Goal: Task Accomplishment & Management: Manage account settings

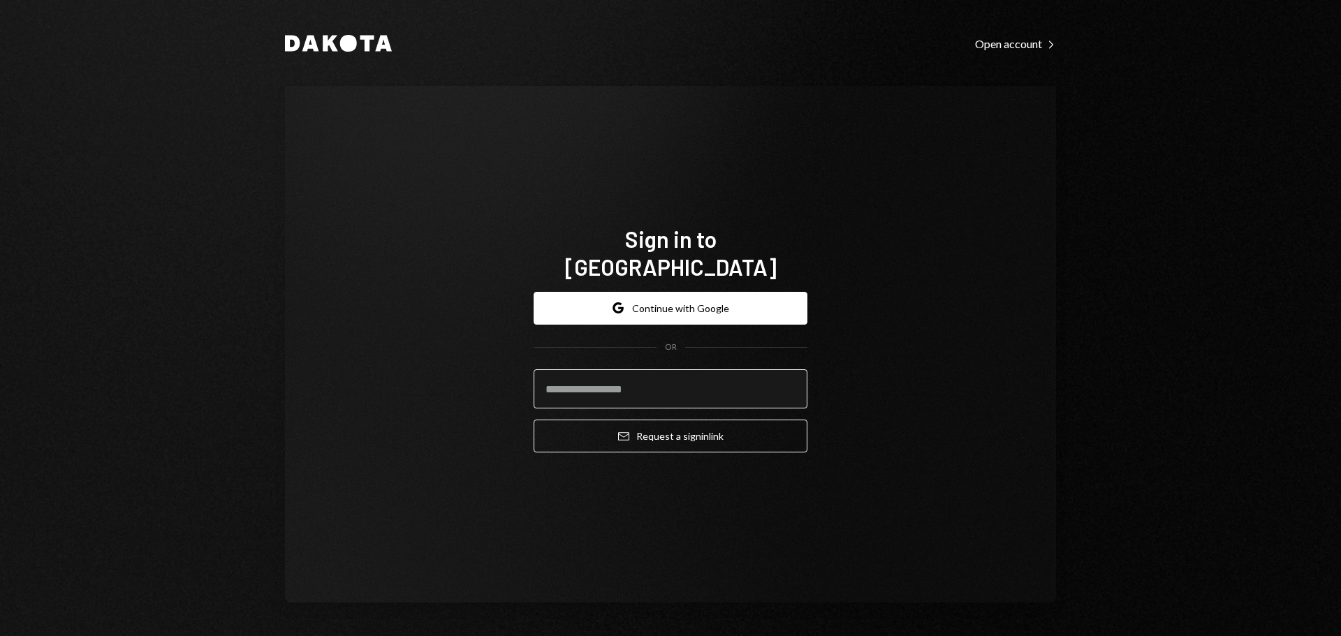
click at [566, 380] on input "email" at bounding box center [671, 388] width 274 height 39
type input "**********"
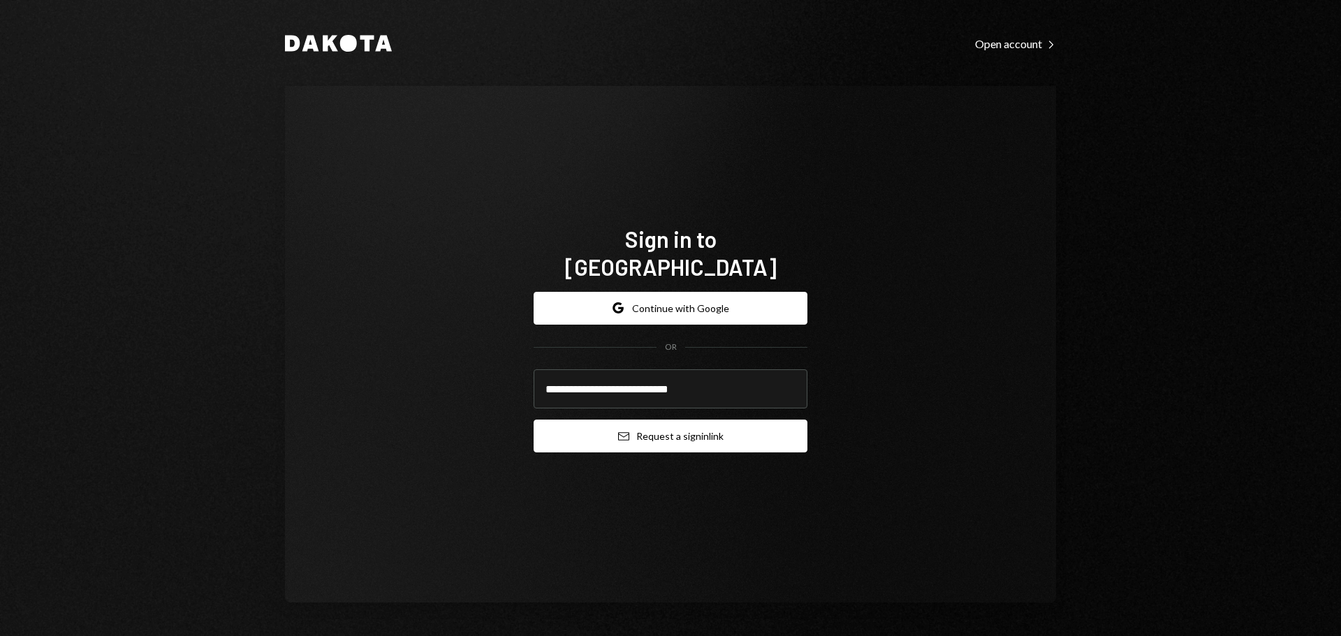
click at [616, 420] on button "Email Request a sign in link" at bounding box center [671, 436] width 274 height 33
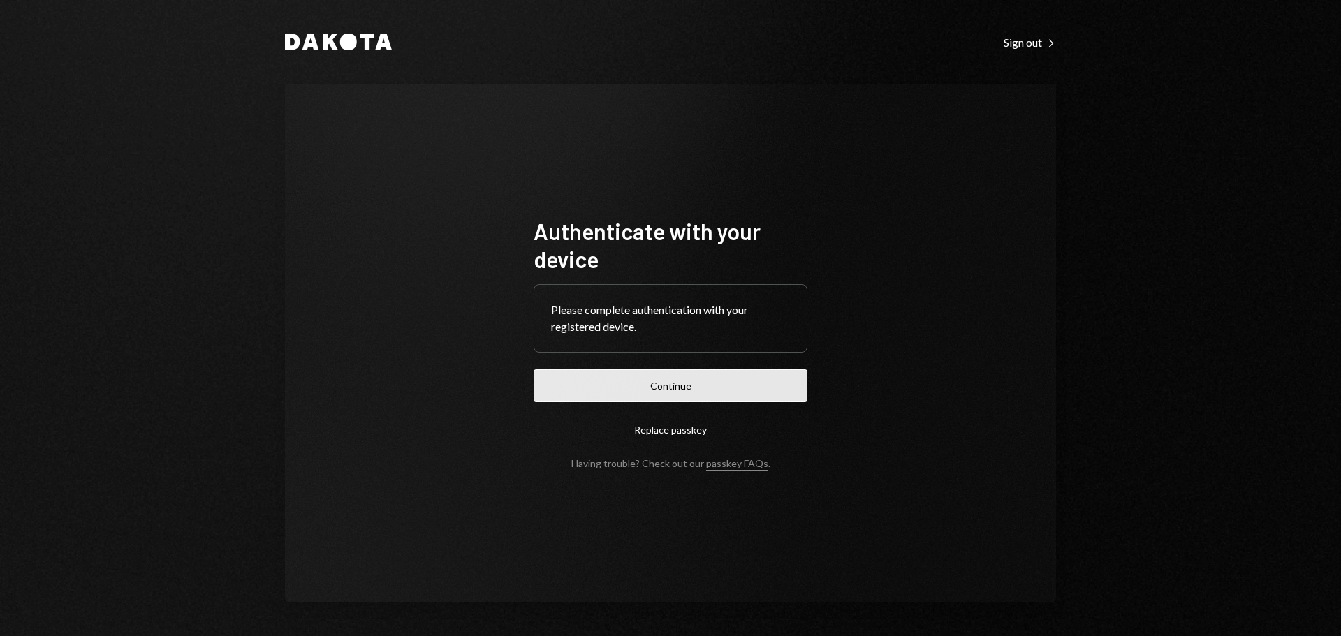
click at [700, 374] on button "Continue" at bounding box center [671, 385] width 274 height 33
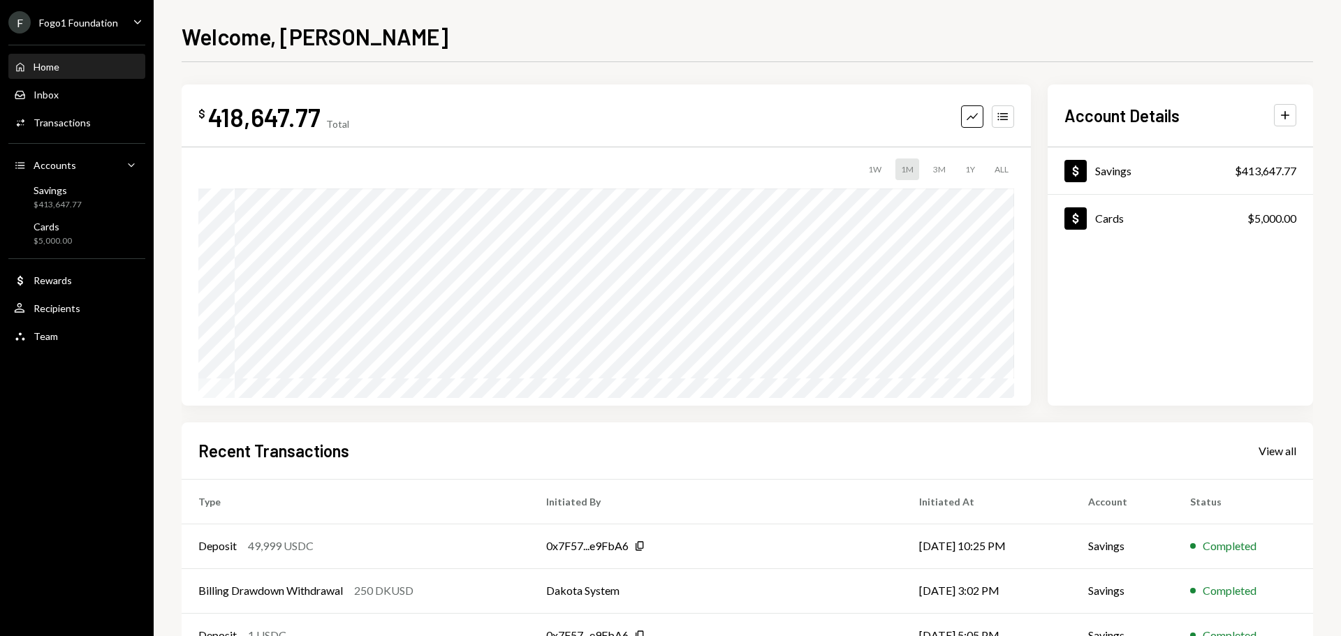
click at [100, 17] on div "Fogo1 Foundation" at bounding box center [78, 23] width 79 height 12
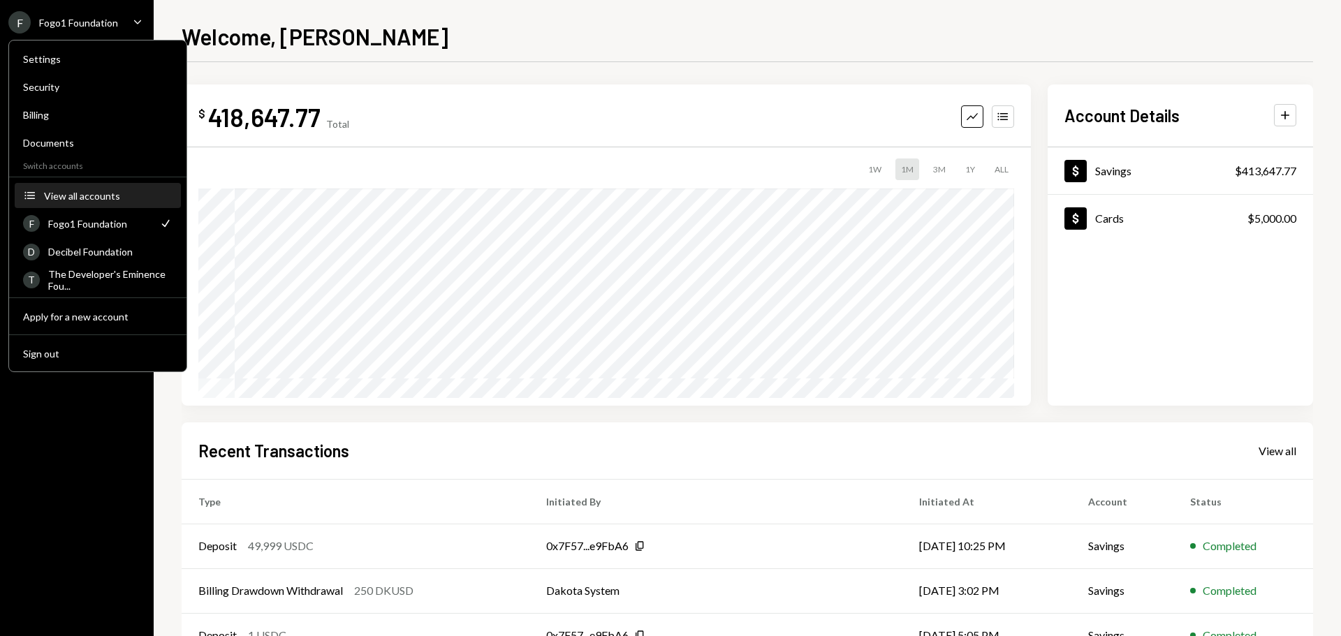
click at [78, 193] on div "View all accounts" at bounding box center [108, 196] width 129 height 12
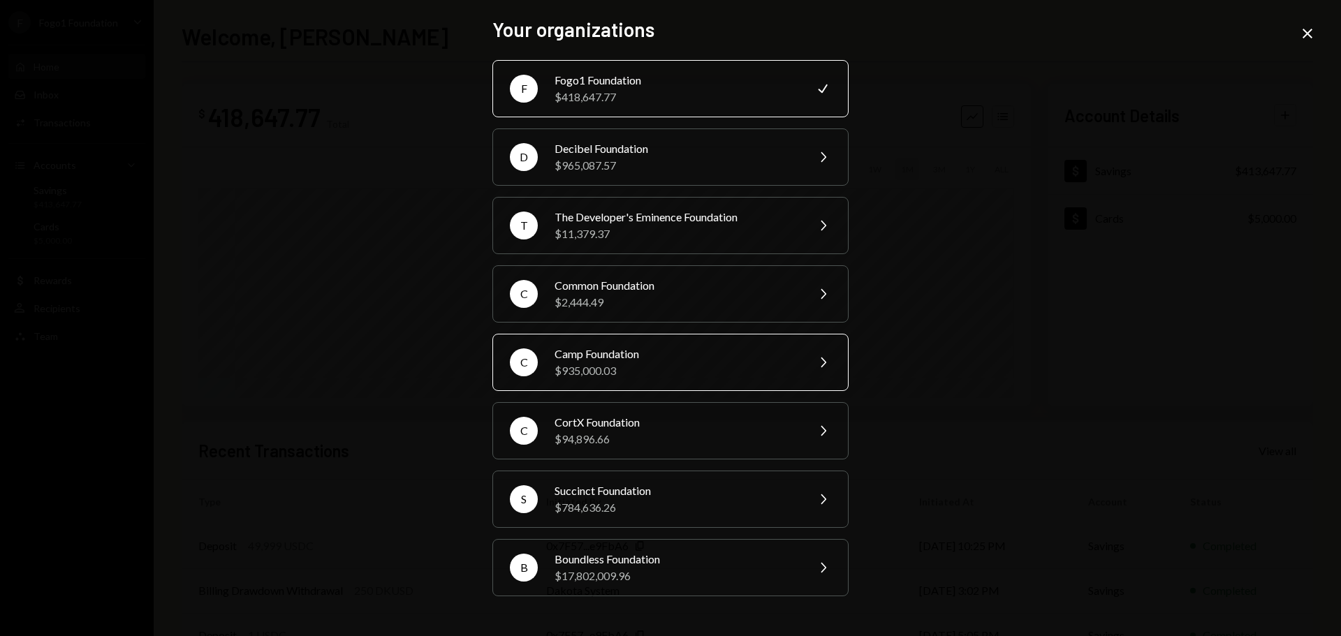
click at [594, 372] on div "$935,000.03" at bounding box center [676, 370] width 243 height 17
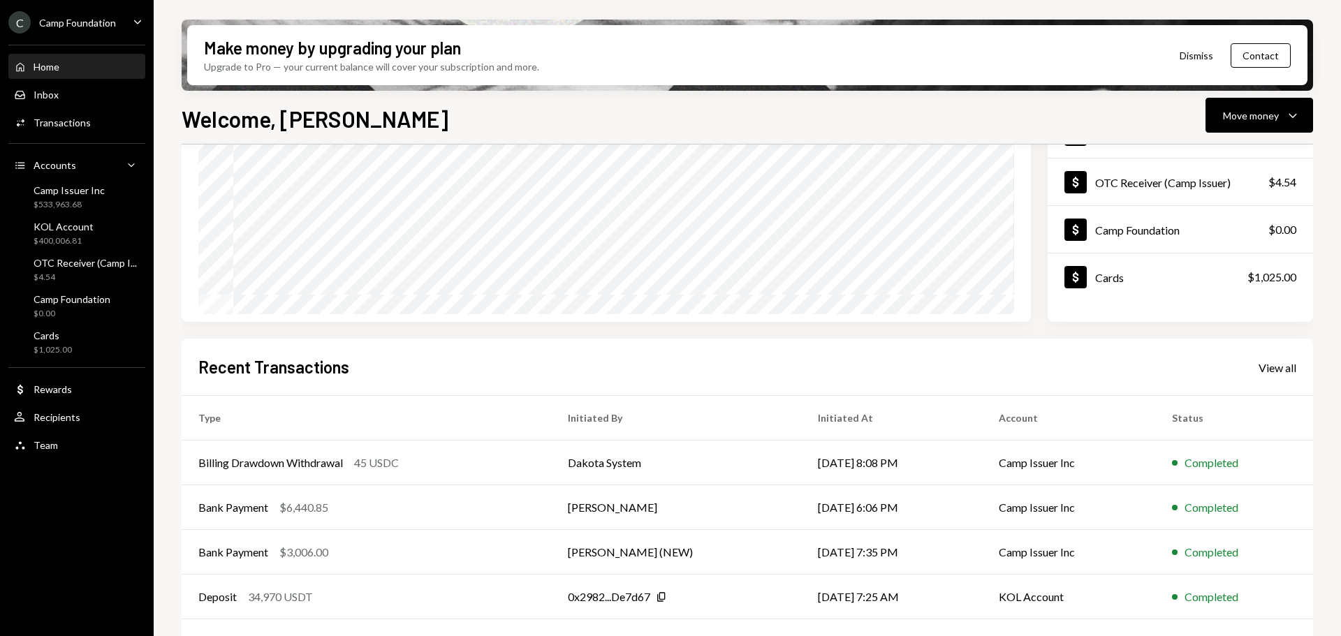
scroll to position [206, 0]
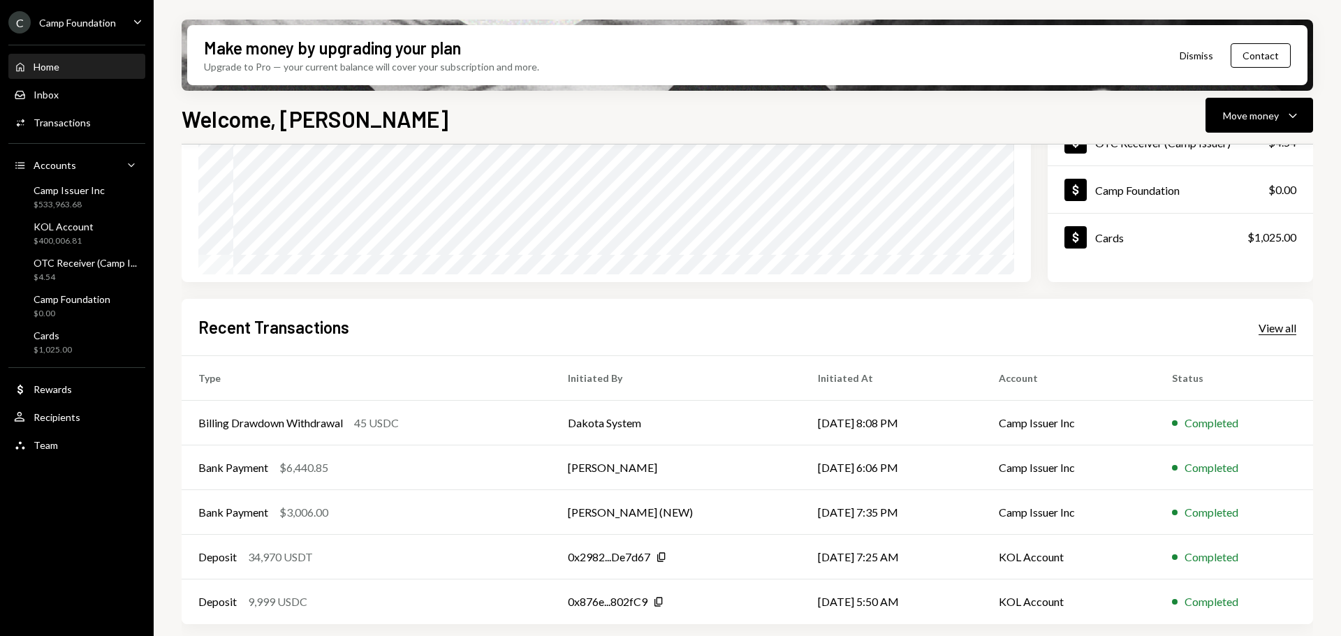
click at [1283, 332] on div "View all" at bounding box center [1278, 328] width 38 height 14
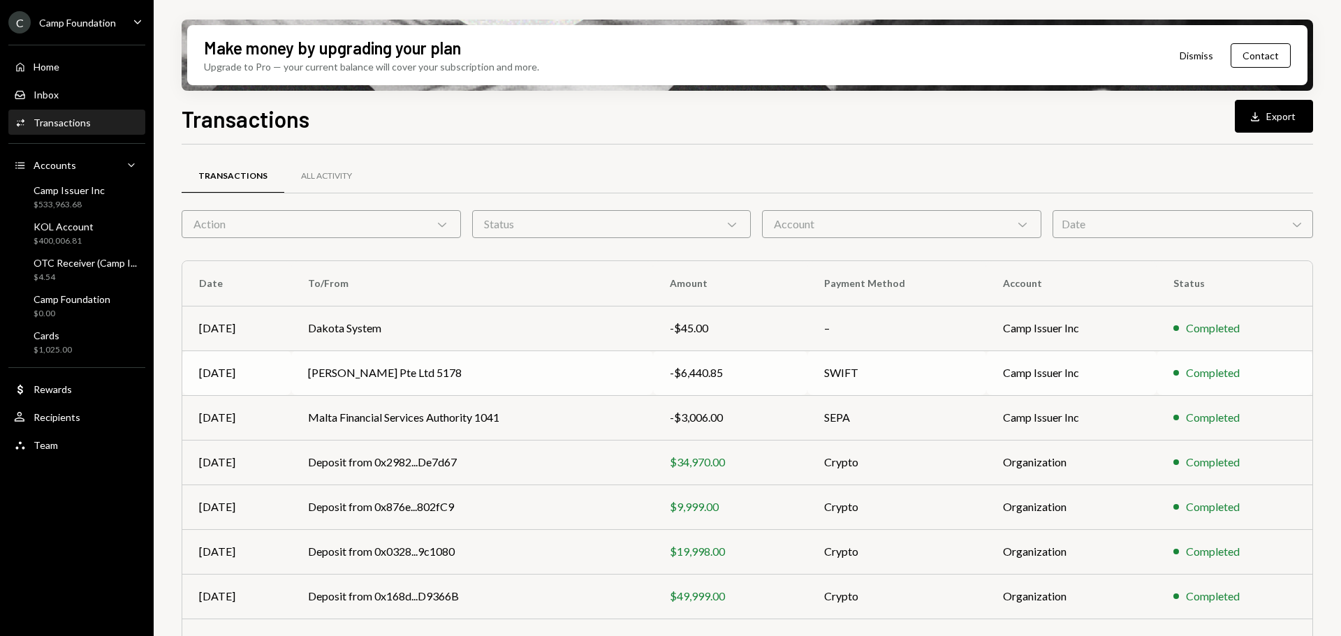
click at [618, 369] on td "Reed Smith Pte Ltd 5178" at bounding box center [472, 373] width 362 height 45
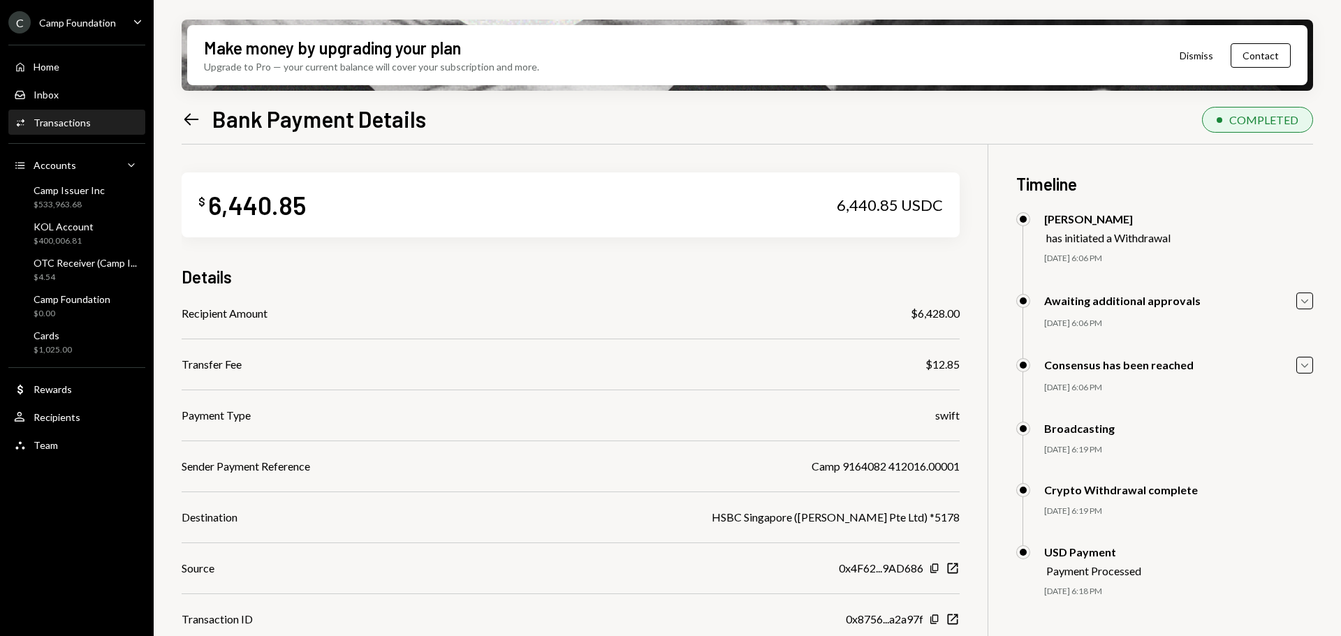
click at [75, 31] on div "C Camp Foundation" at bounding box center [62, 22] width 108 height 22
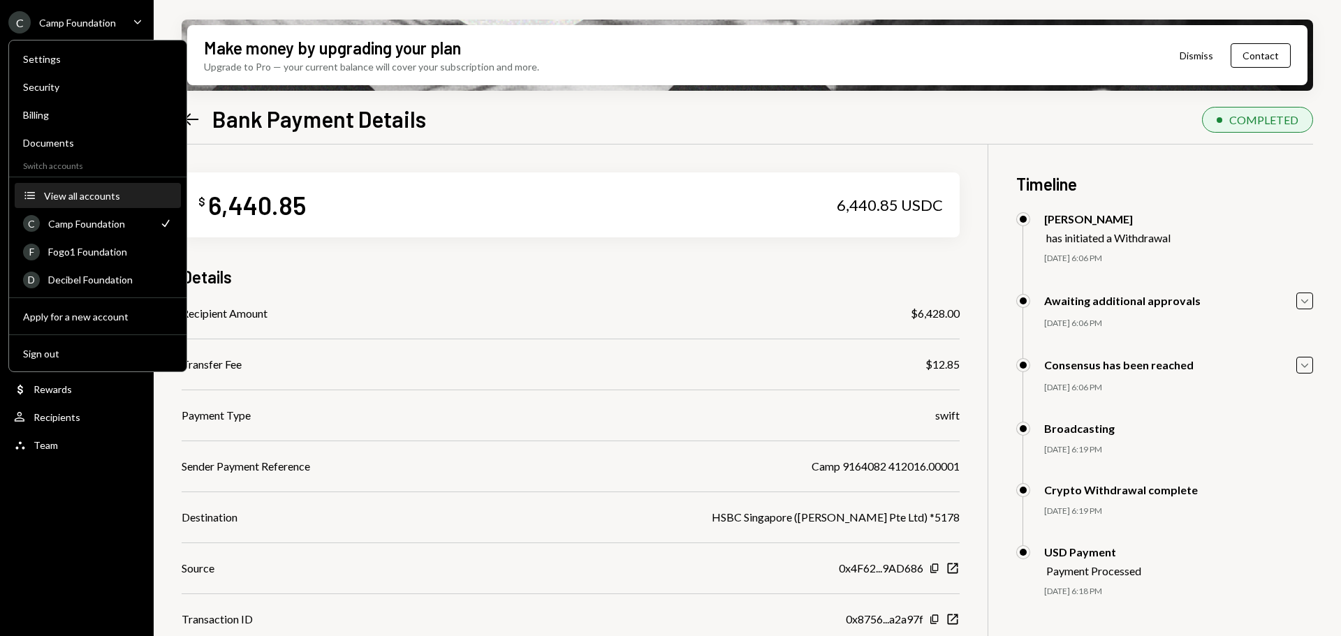
click at [74, 194] on div "View all accounts" at bounding box center [108, 196] width 129 height 12
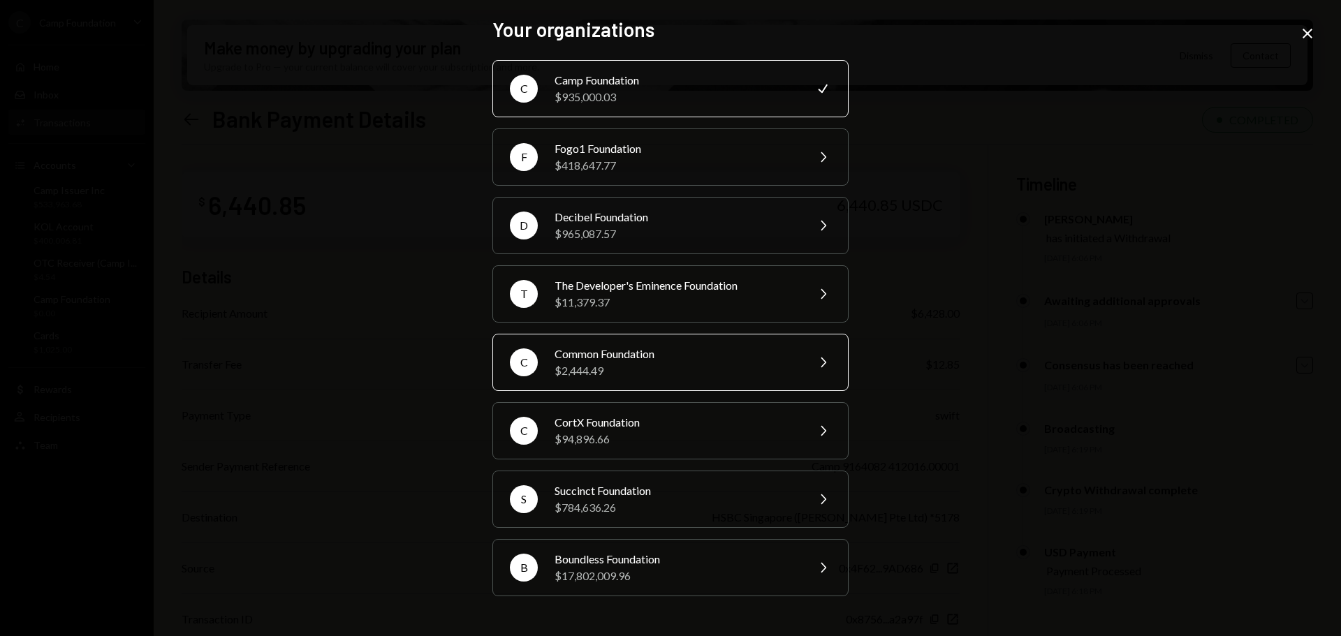
click at [603, 366] on div "$2,444.49" at bounding box center [676, 370] width 243 height 17
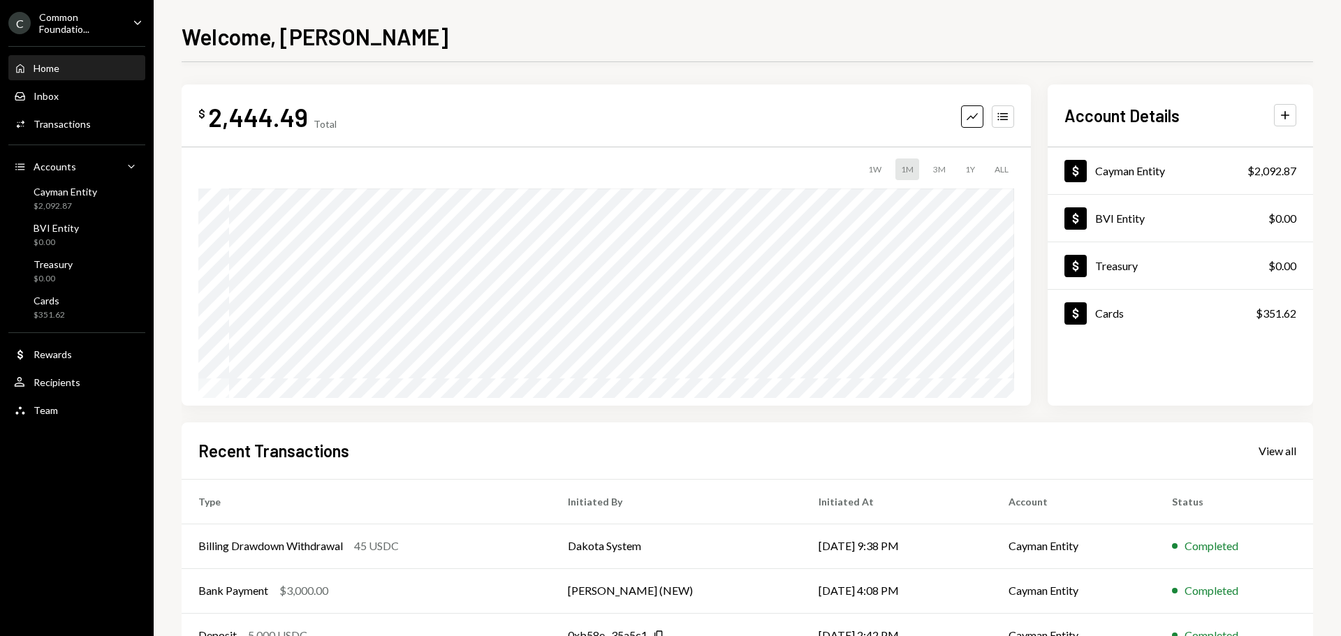
scroll to position [139, 0]
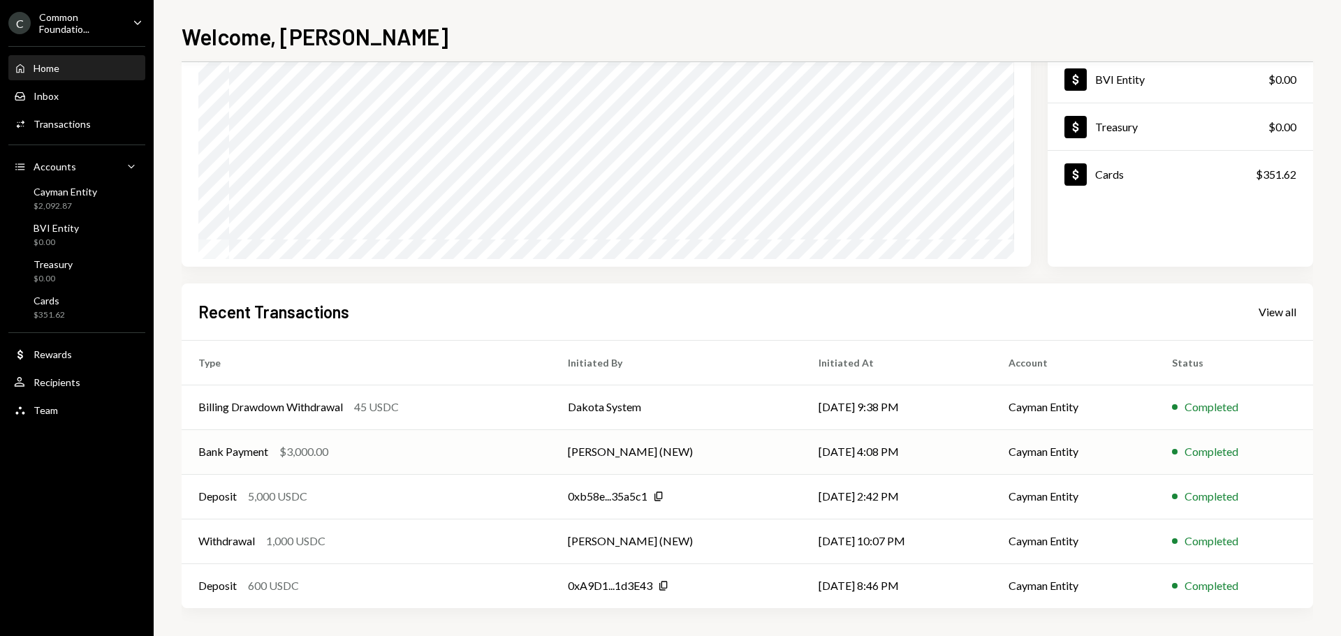
click at [406, 455] on div "Bank Payment $3,000.00" at bounding box center [366, 451] width 336 height 17
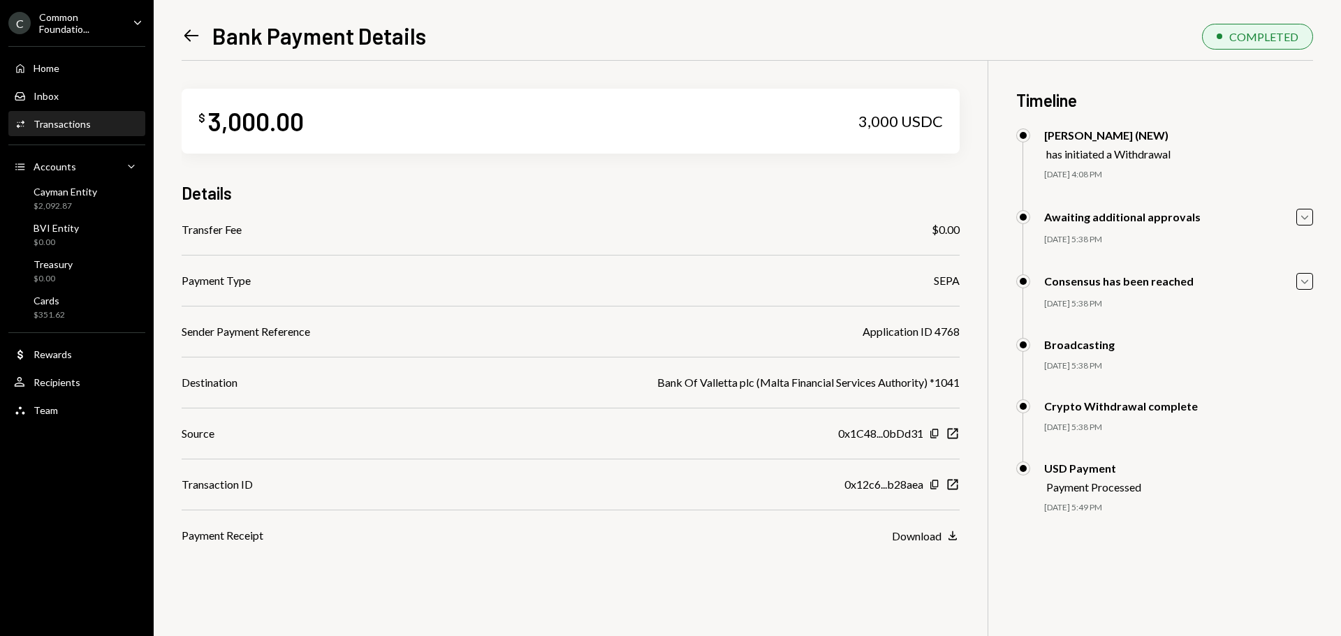
click at [104, 12] on div "Common Foundatio..." at bounding box center [80, 23] width 82 height 24
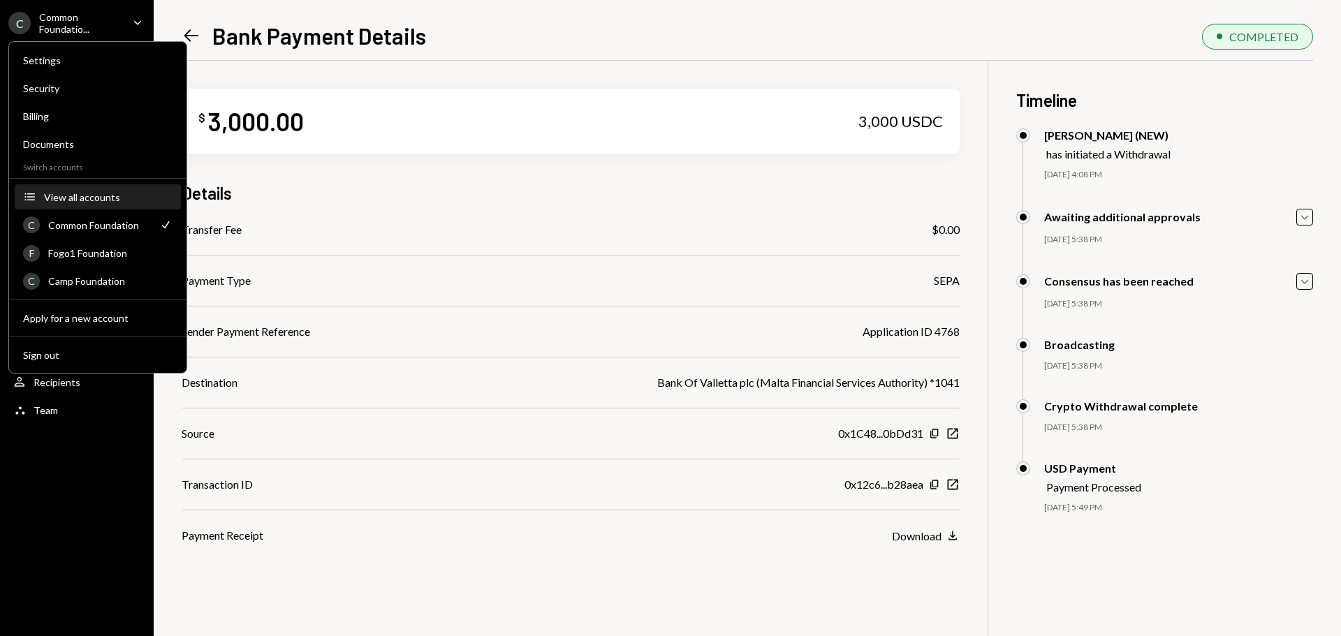
click at [127, 197] on div "View all accounts" at bounding box center [108, 197] width 129 height 12
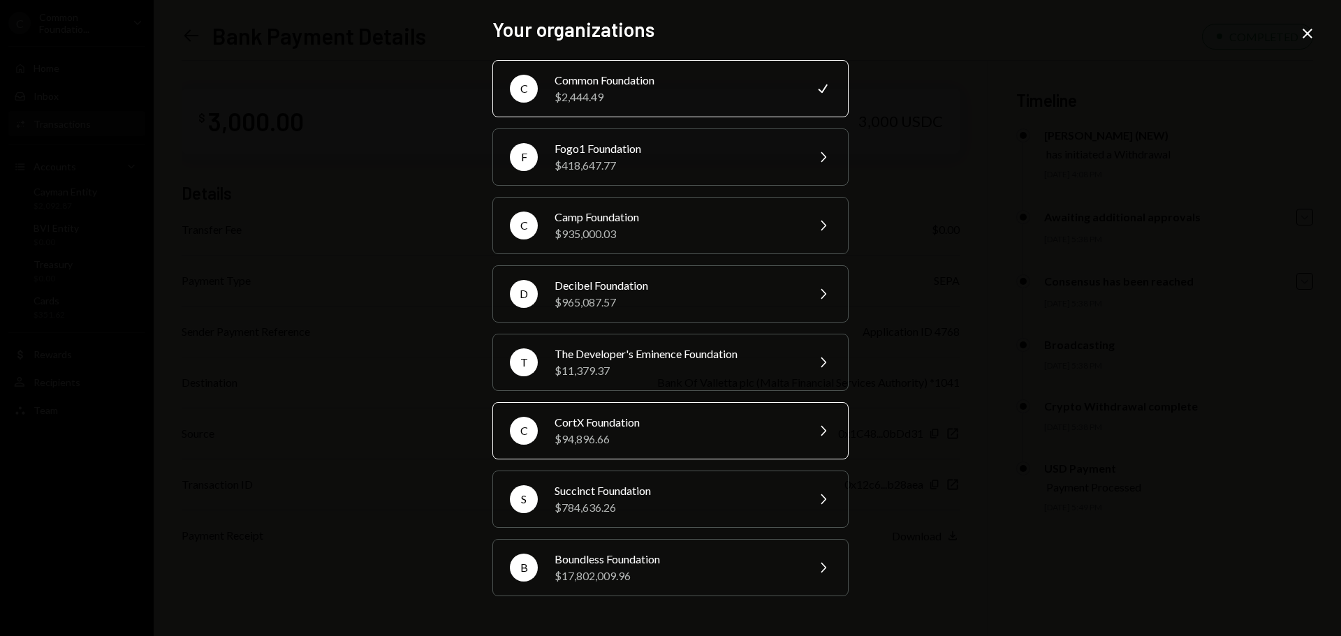
click at [677, 437] on div "$94,896.66" at bounding box center [676, 439] width 243 height 17
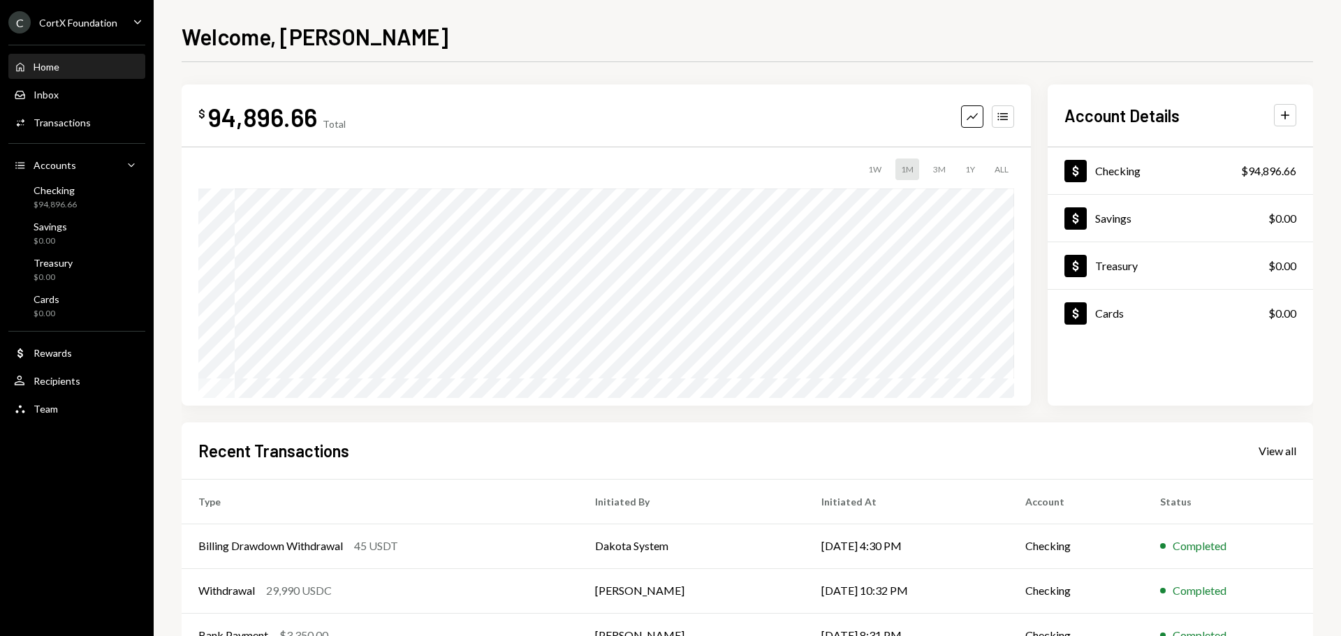
click at [119, 64] on div "Home Home" at bounding box center [77, 67] width 126 height 13
click at [1152, 175] on div "Dollar Checking $94,896.66" at bounding box center [1180, 171] width 265 height 45
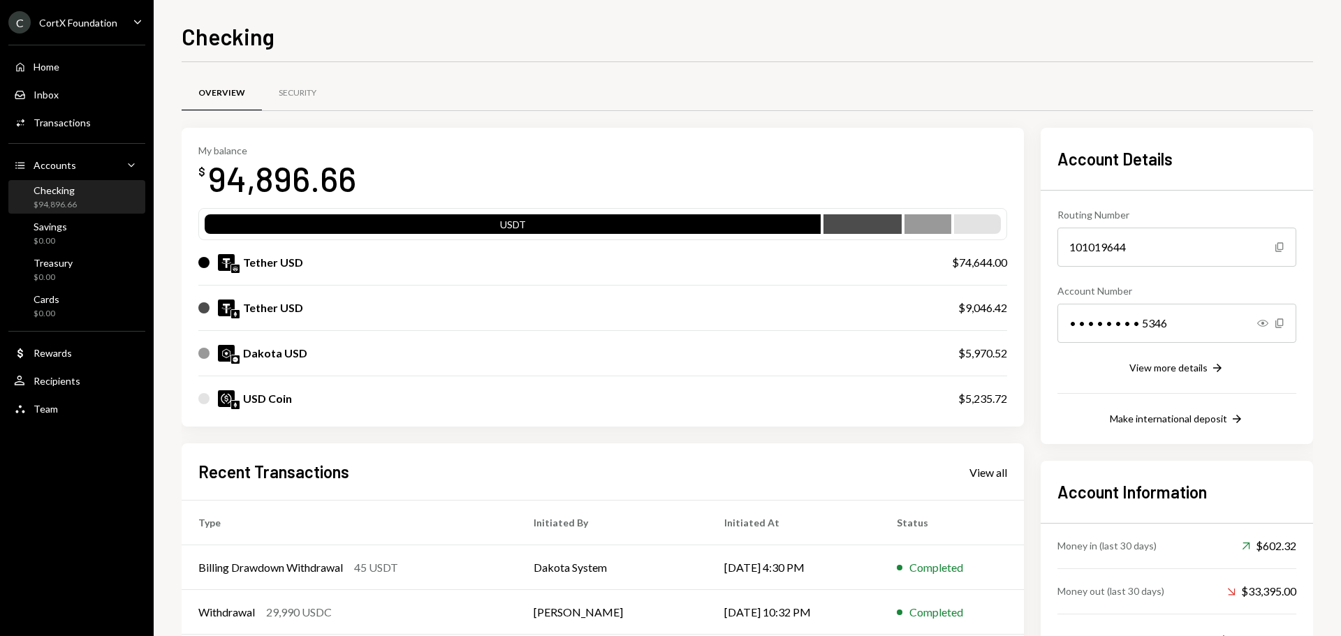
click at [123, 23] on div "C CortX Foundation Caret Down" at bounding box center [77, 22] width 154 height 22
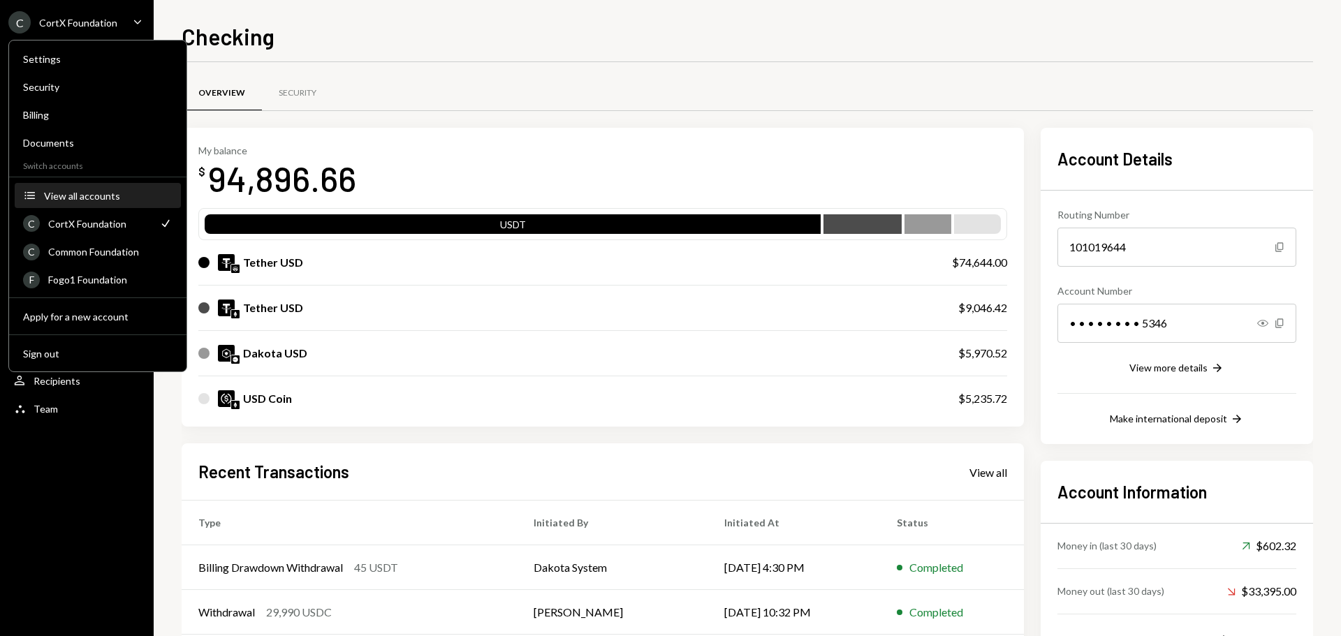
click at [97, 199] on div "View all accounts" at bounding box center [108, 196] width 129 height 12
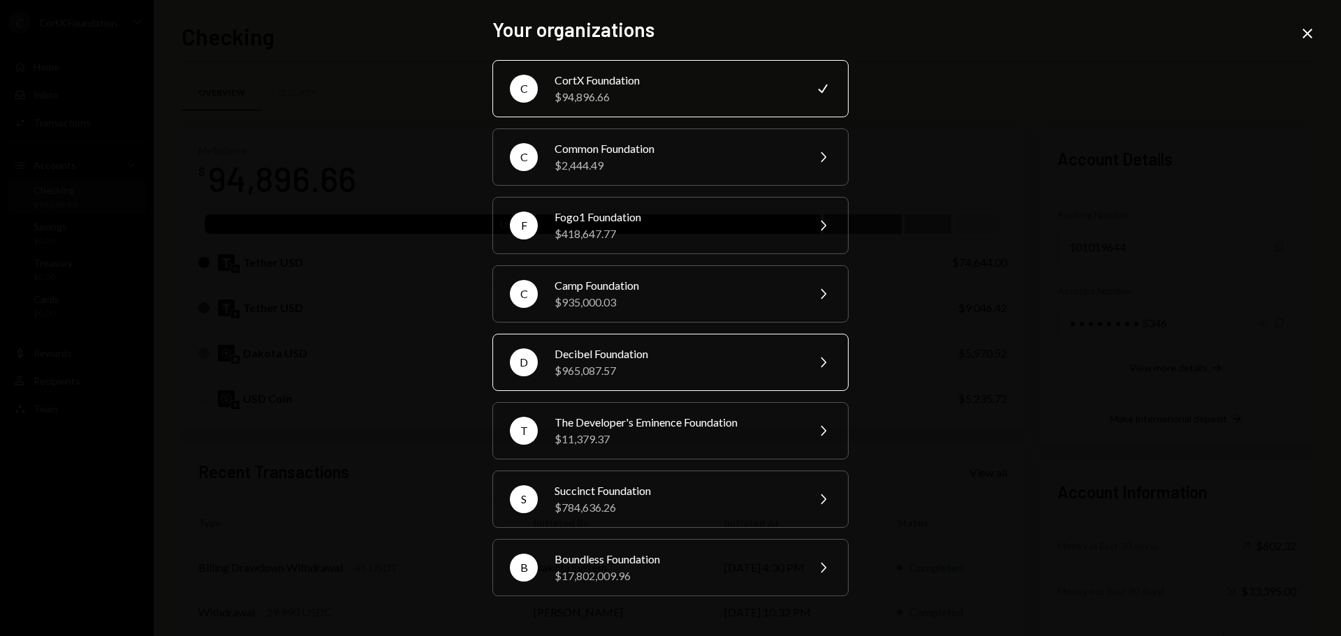
click at [541, 369] on div "D Decibel Foundation $965,087.57 Chevron Right" at bounding box center [670, 362] width 356 height 57
